Goal: Task Accomplishment & Management: Use online tool/utility

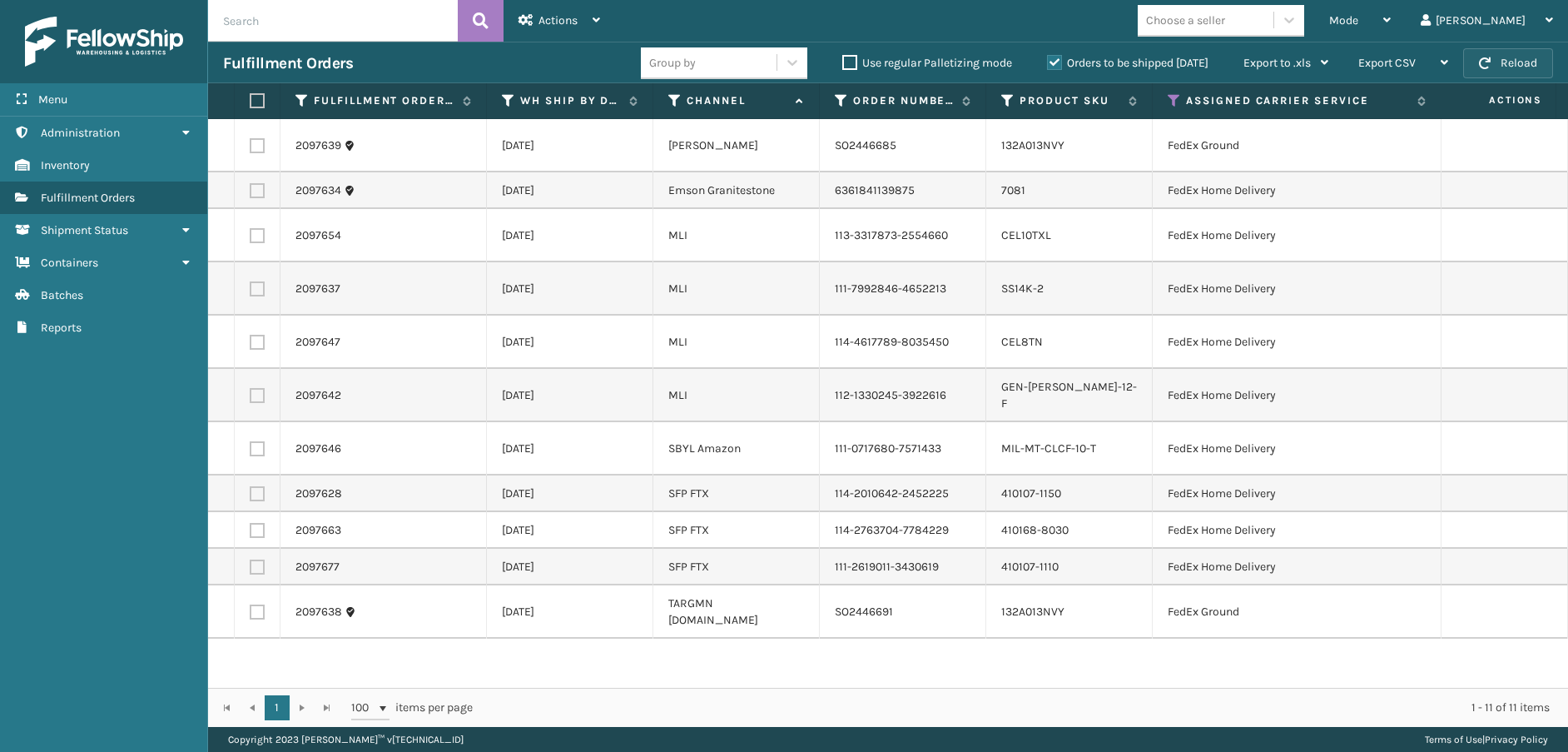
click at [1509, 56] on button "Reload" at bounding box center [1508, 63] width 90 height 30
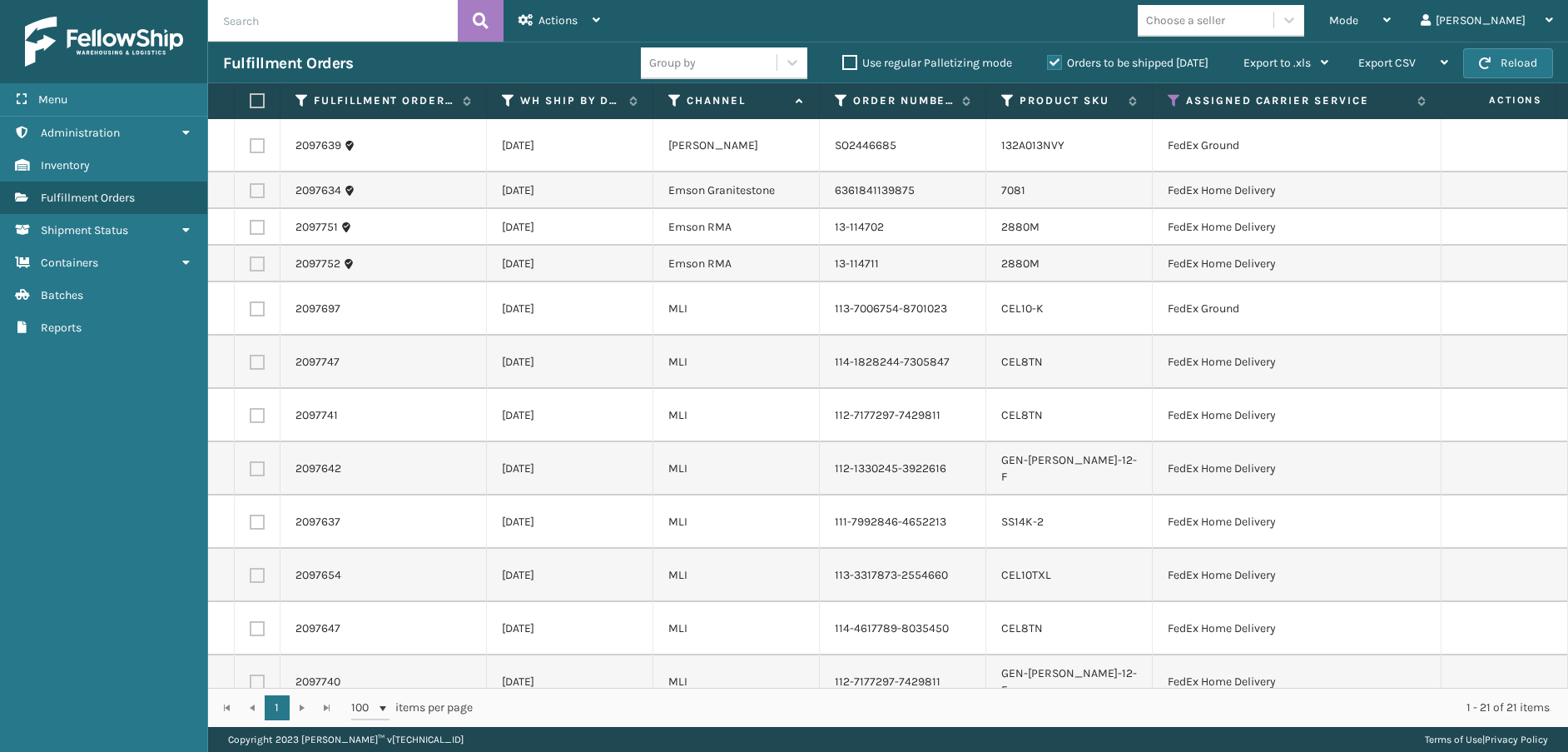
click at [255, 97] on label at bounding box center [255, 101] width 10 height 15
click at [251, 97] on input "checkbox" at bounding box center [250, 101] width 1 height 11
checkbox input "true"
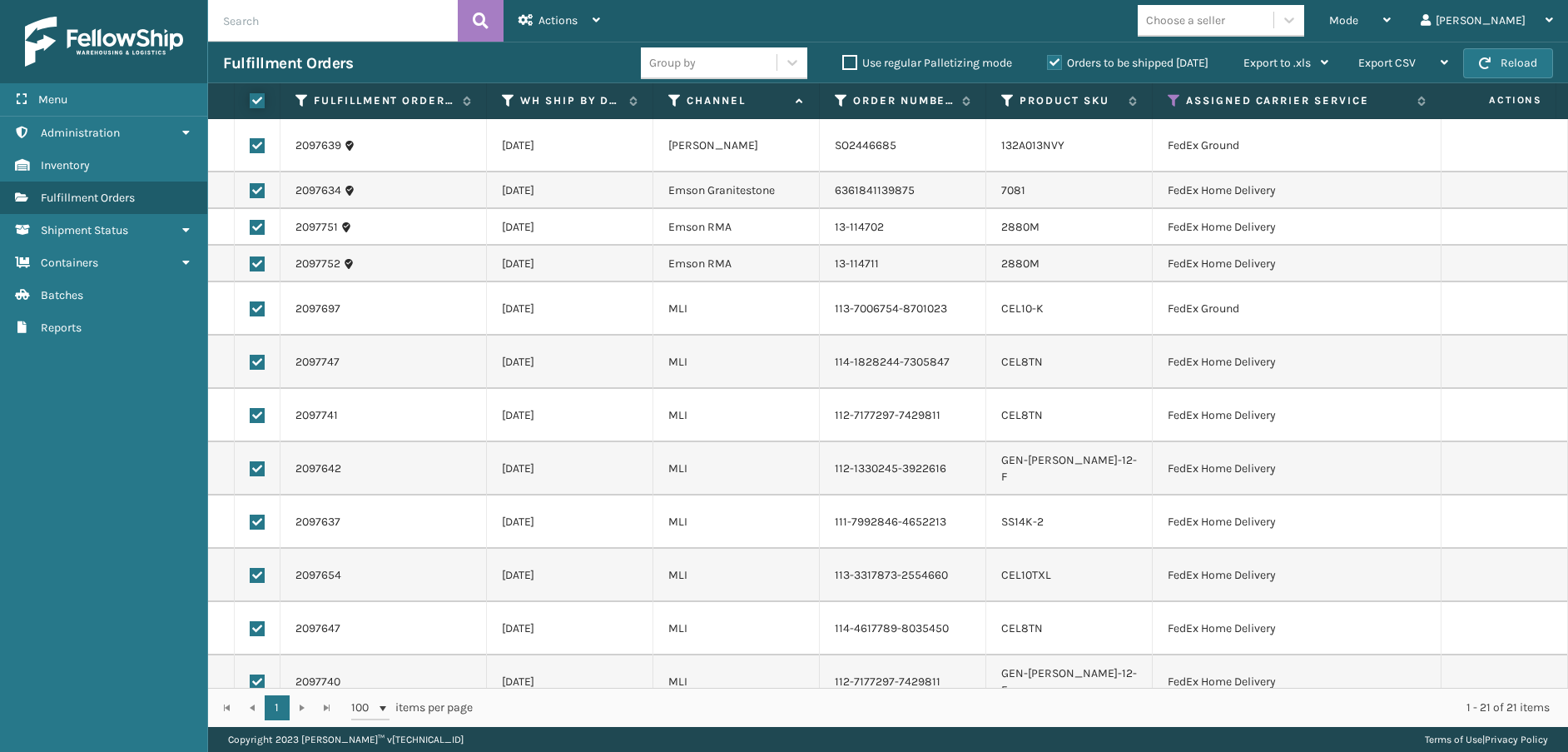
checkbox input "true"
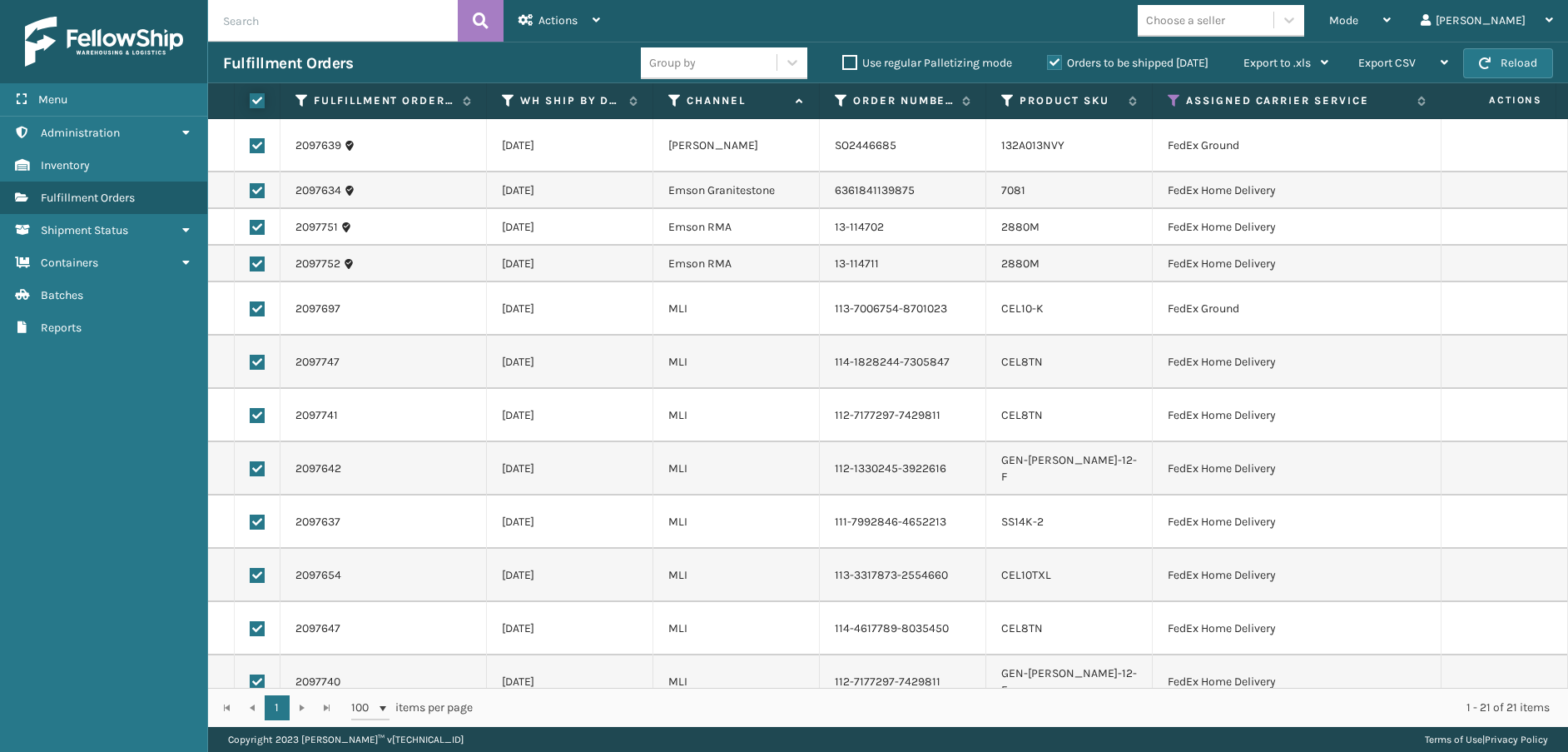
checkbox input "true"
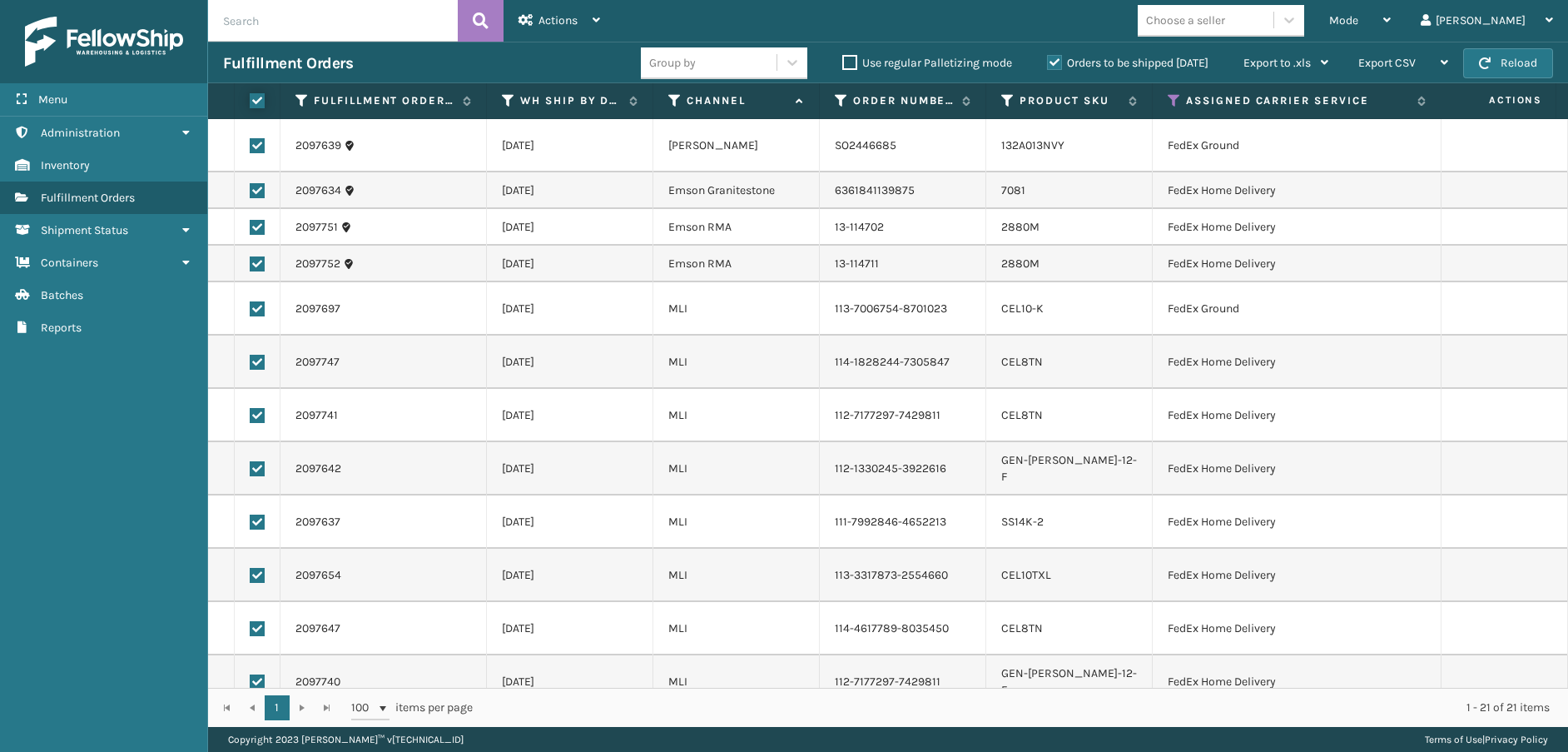
checkbox input "true"
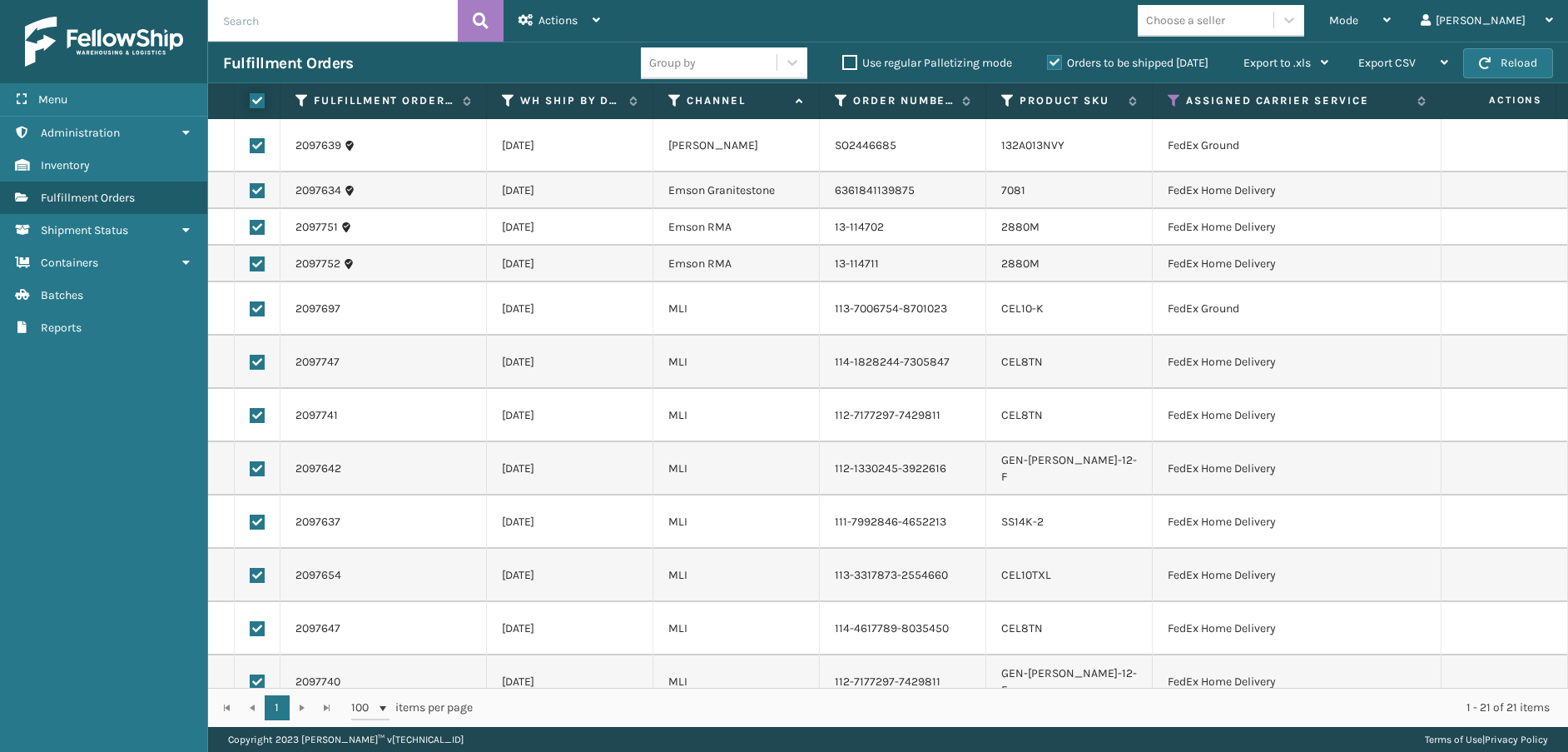
checkbox input "true"
click at [1497, 63] on button "Reload" at bounding box center [1508, 63] width 90 height 30
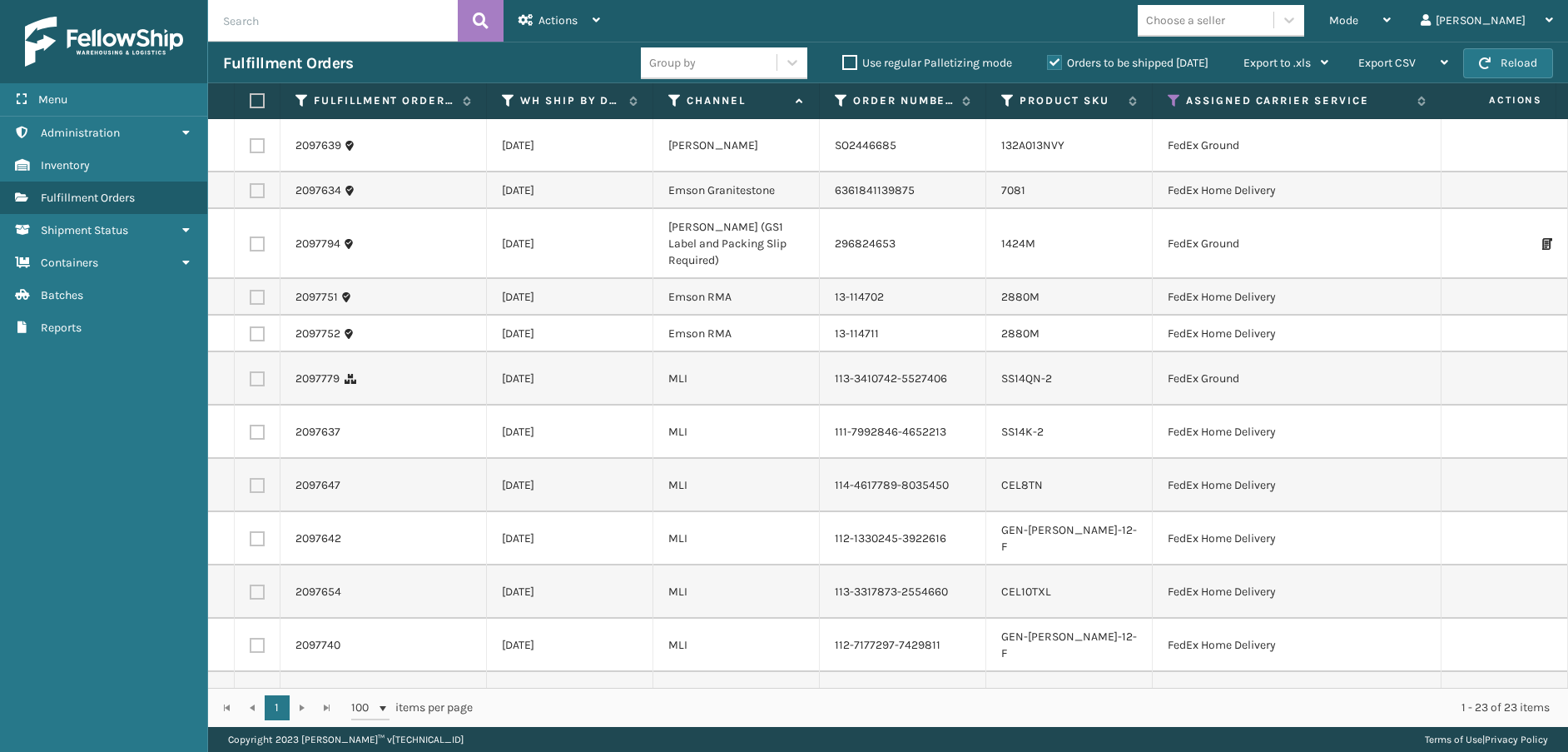
click at [252, 106] on label at bounding box center [255, 101] width 10 height 15
click at [251, 106] on input "checkbox" at bounding box center [250, 101] width 1 height 11
checkbox input "true"
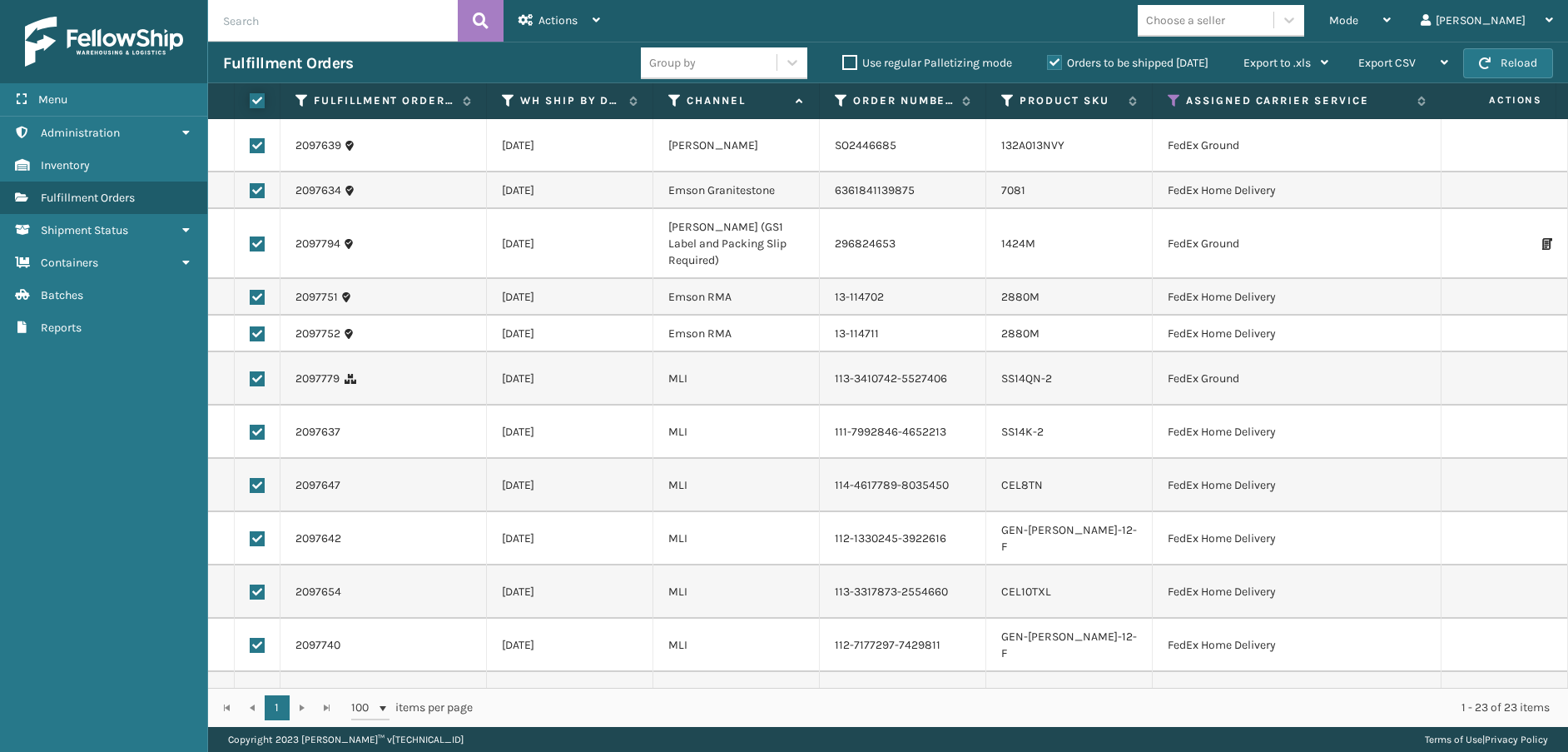
checkbox input "true"
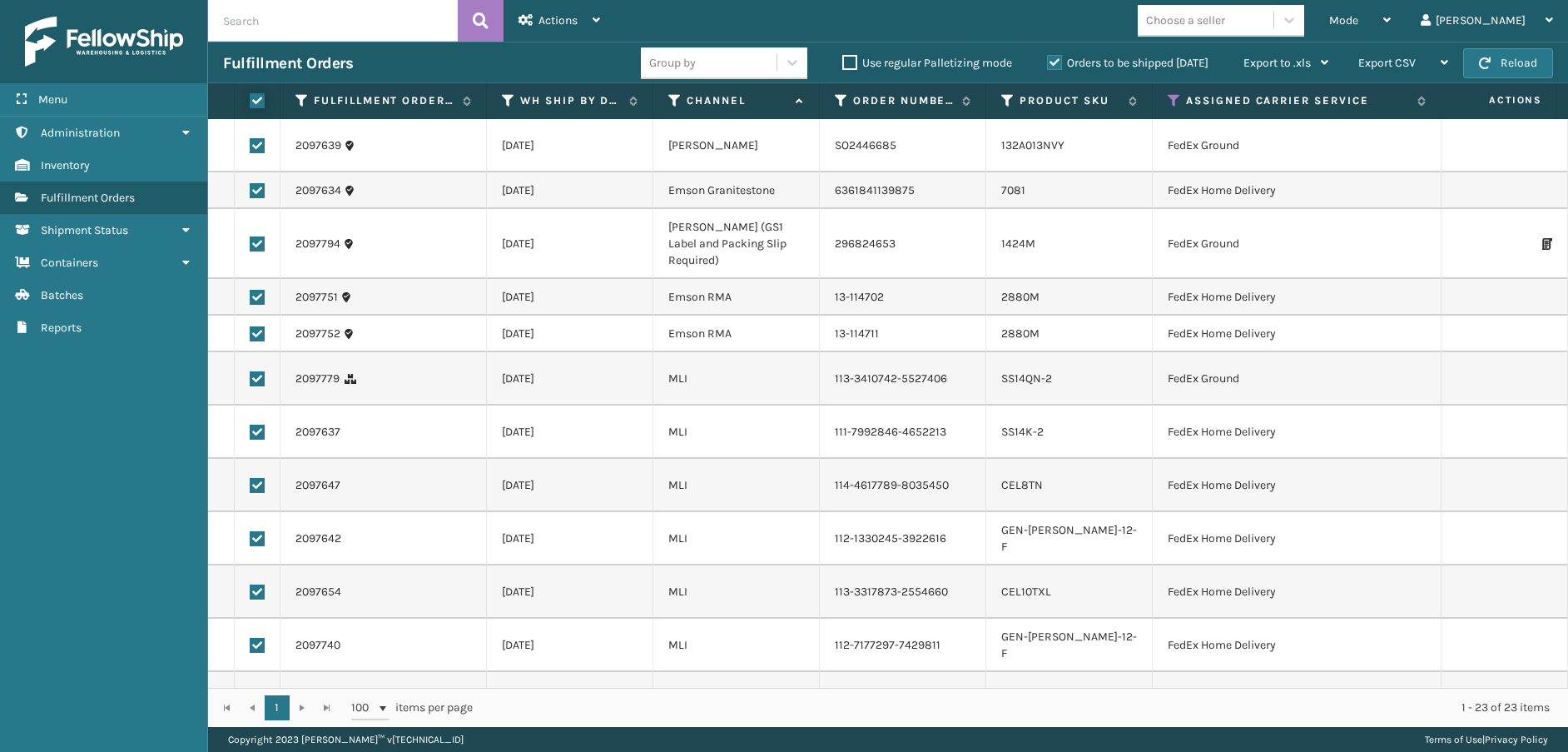
checkbox input "true"
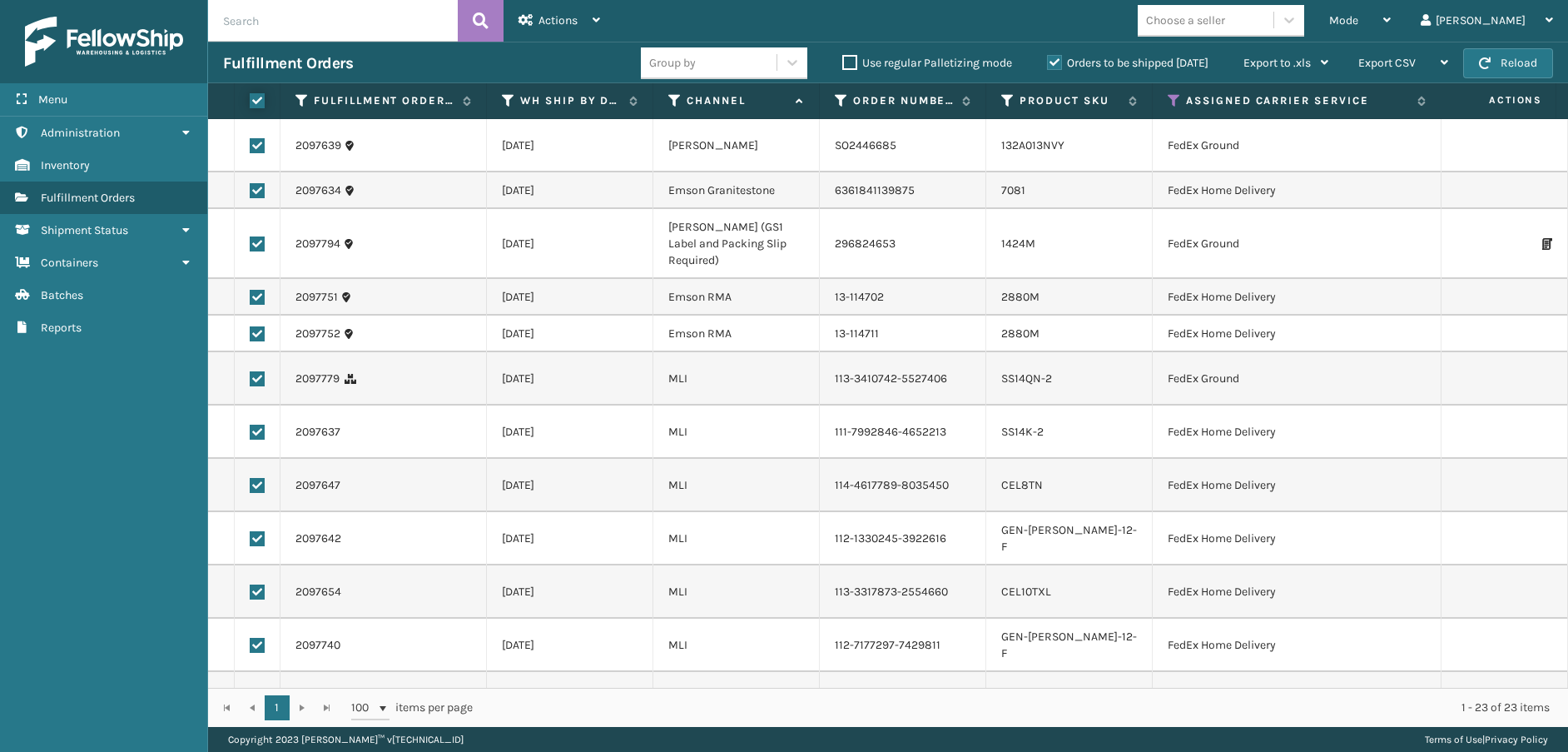
checkbox input "true"
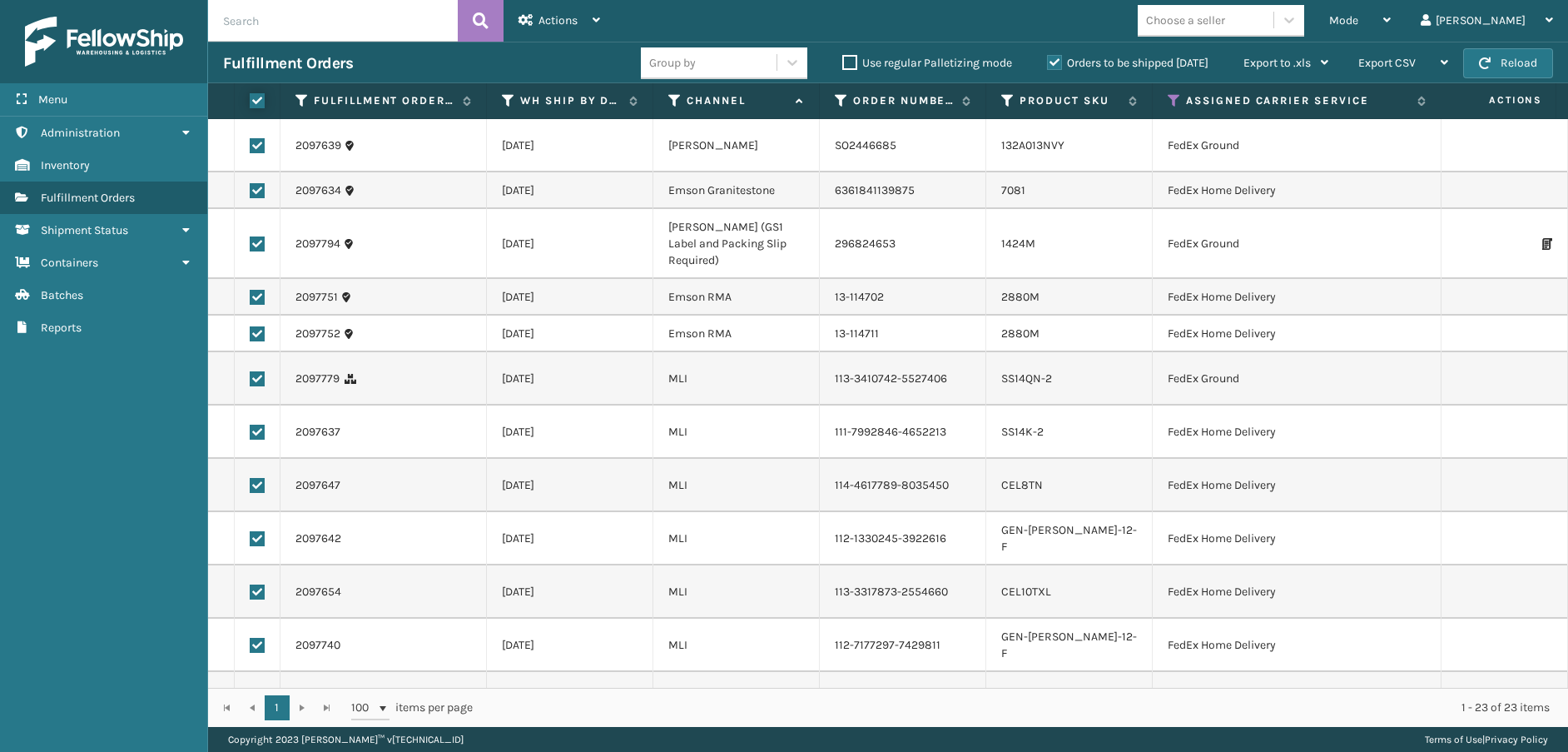
checkbox input "true"
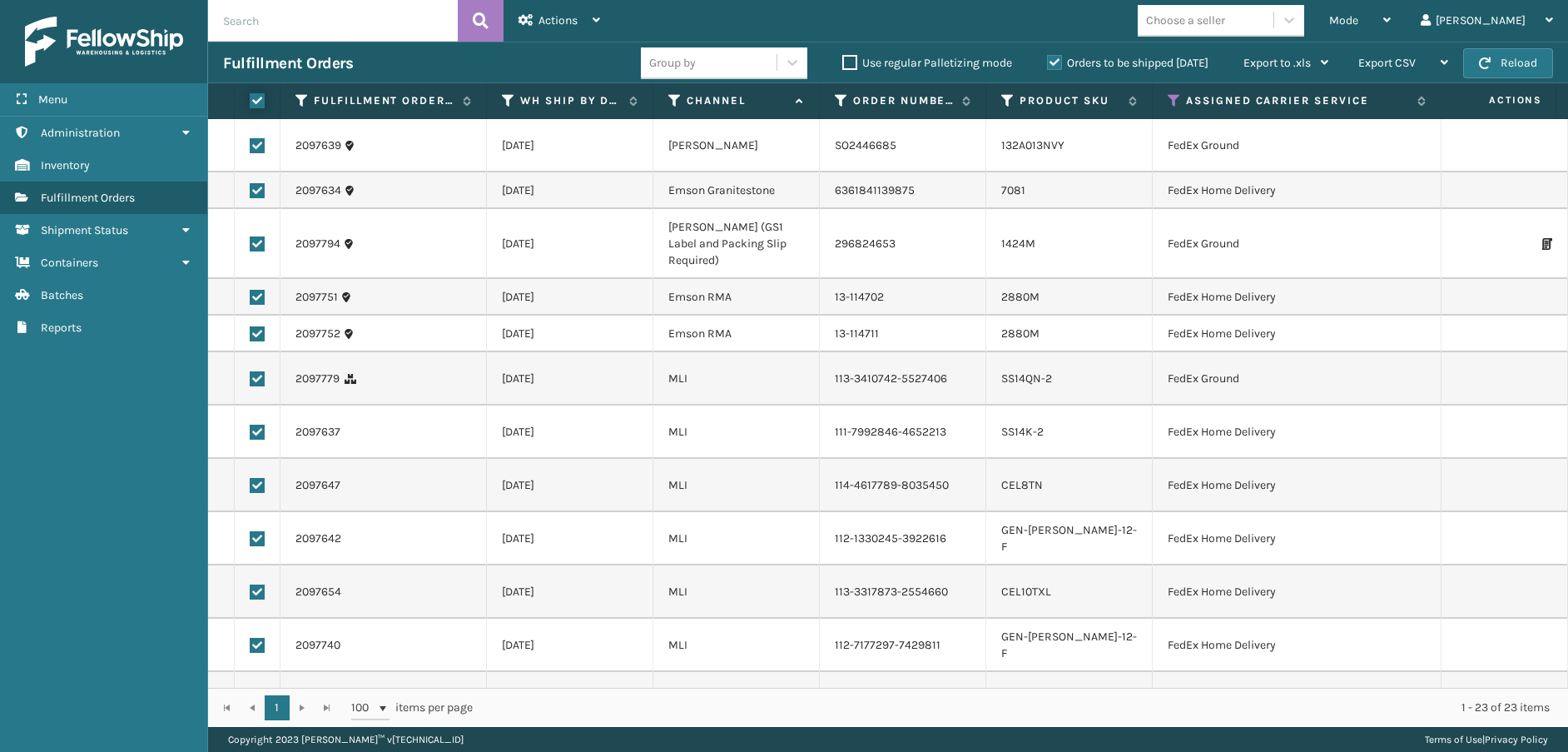
checkbox input "true"
click at [559, 14] on span "Actions" at bounding box center [558, 20] width 40 height 14
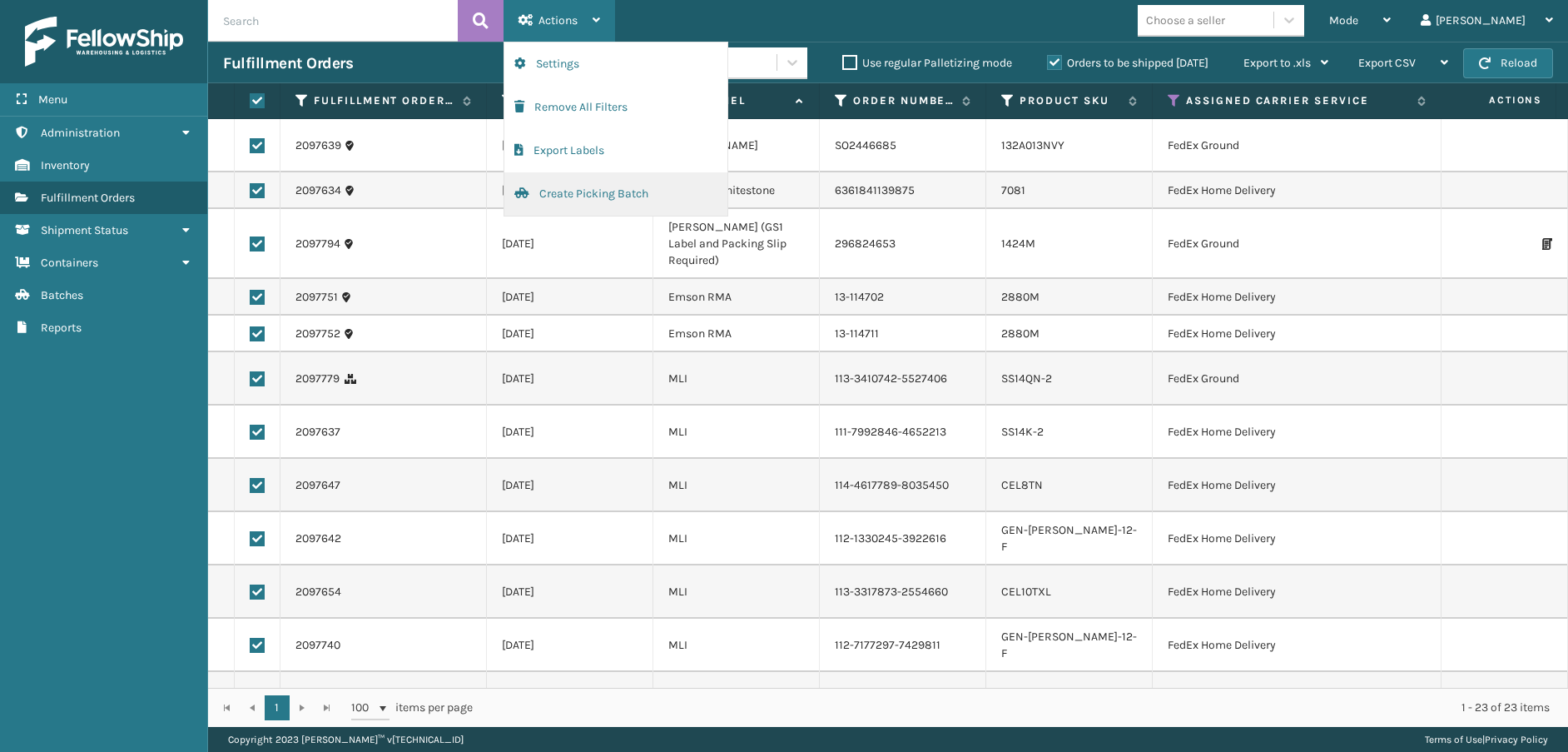
click at [587, 189] on button "Create Picking Batch" at bounding box center [615, 193] width 223 height 43
